Goal: Check status: Check status

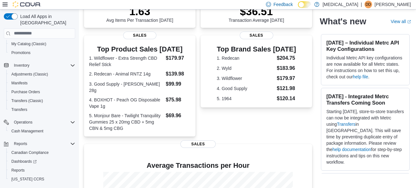
scroll to position [64, 0]
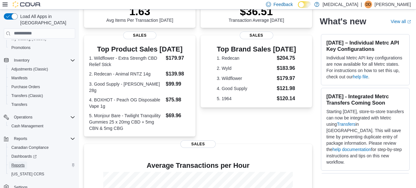
click at [22, 163] on span "Reports" at bounding box center [17, 165] width 13 height 5
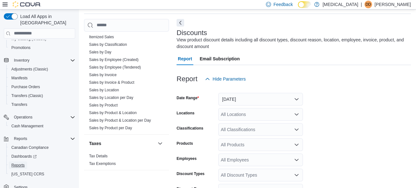
scroll to position [460, 0]
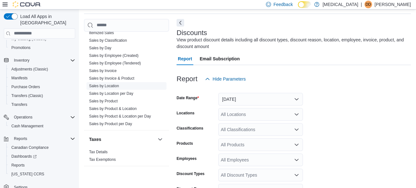
click at [115, 82] on span "Sales by Location" at bounding box center [127, 86] width 80 height 8
click at [115, 89] on span "Sales by Location" at bounding box center [127, 86] width 80 height 8
click at [114, 86] on link "Sales by Location" at bounding box center [104, 86] width 30 height 4
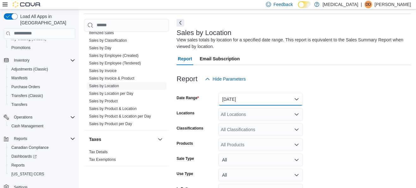
click at [249, 98] on button "[DATE]" at bounding box center [260, 99] width 85 height 13
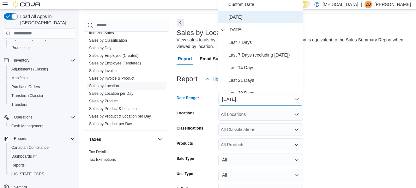
click at [240, 20] on span "[DATE]" at bounding box center [264, 17] width 72 height 8
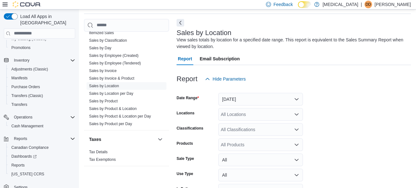
click at [333, 90] on div at bounding box center [293, 89] width 234 height 8
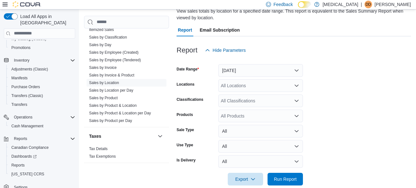
scroll to position [60, 0]
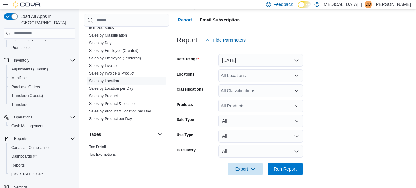
click at [290, 161] on div at bounding box center [293, 160] width 234 height 5
click at [289, 169] on span "Run Report" at bounding box center [285, 168] width 23 height 6
